Goal: Information Seeking & Learning: Learn about a topic

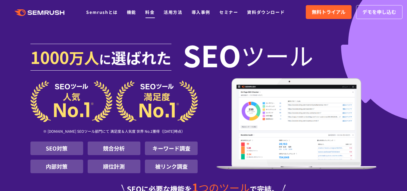
click at [150, 12] on link "料金" at bounding box center [149, 12] width 9 height 6
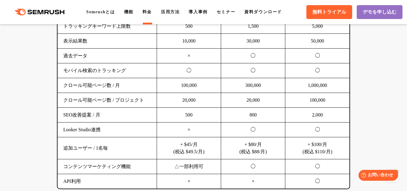
scroll to position [482, 0]
